Goal: Find specific page/section: Find specific page/section

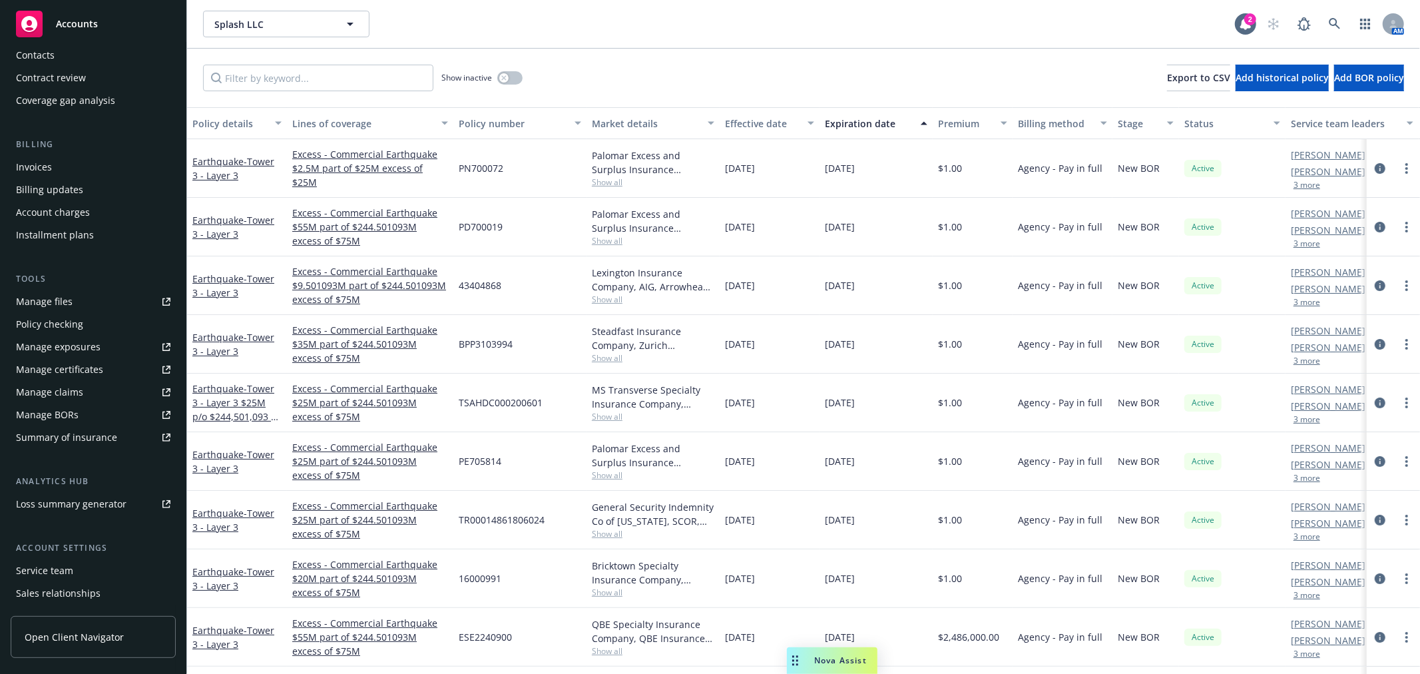
scroll to position [216, 0]
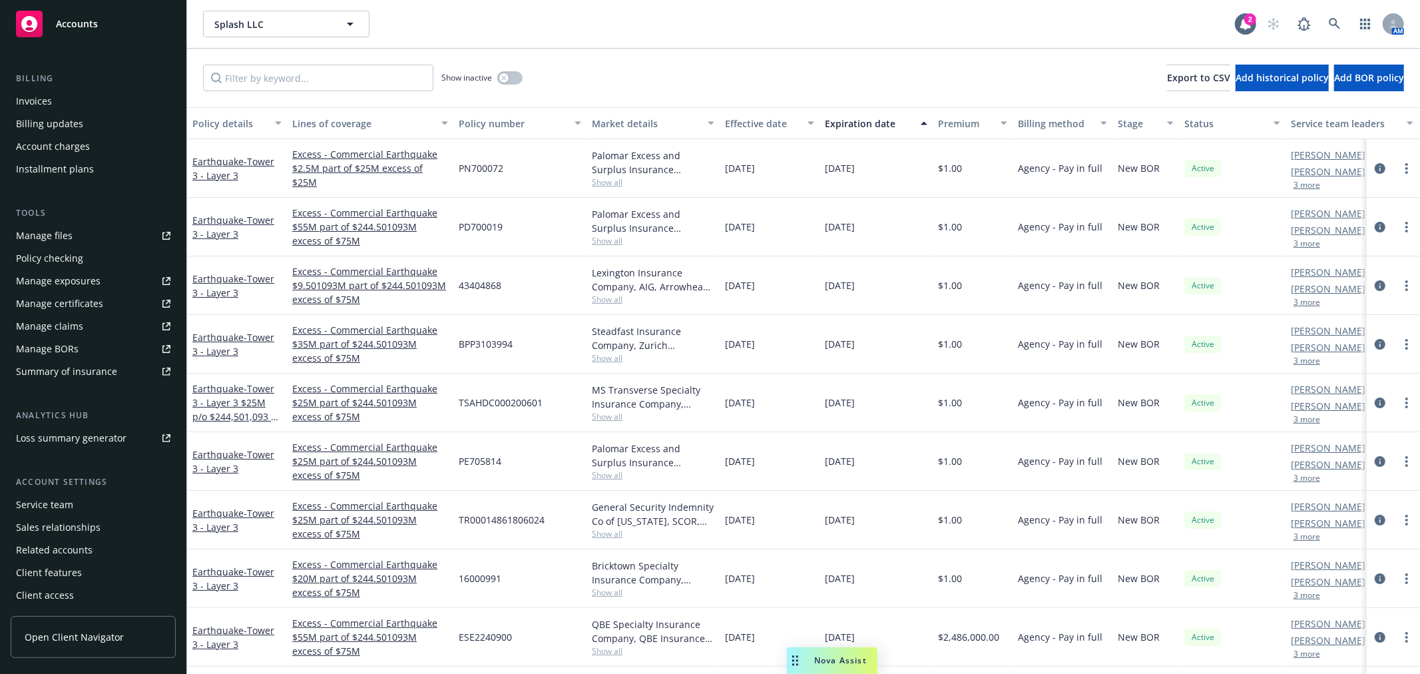
click at [162, 435] on icon at bounding box center [166, 438] width 8 height 8
